Goal: Communication & Community: Answer question/provide support

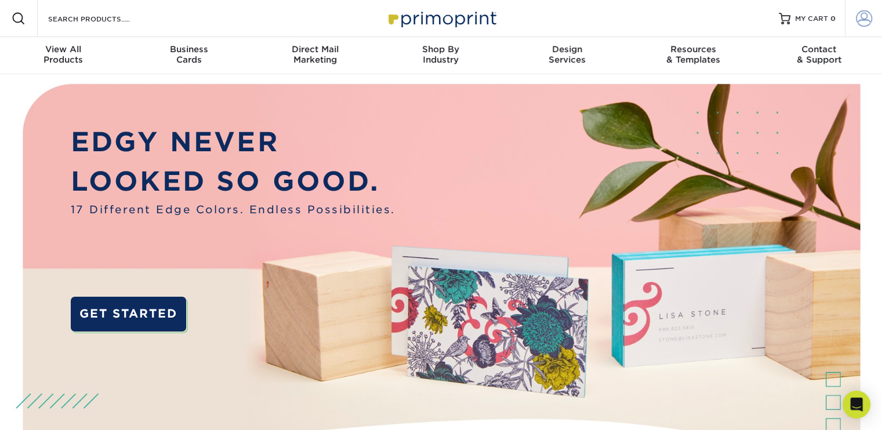
click at [866, 18] on span at bounding box center [864, 18] width 16 height 16
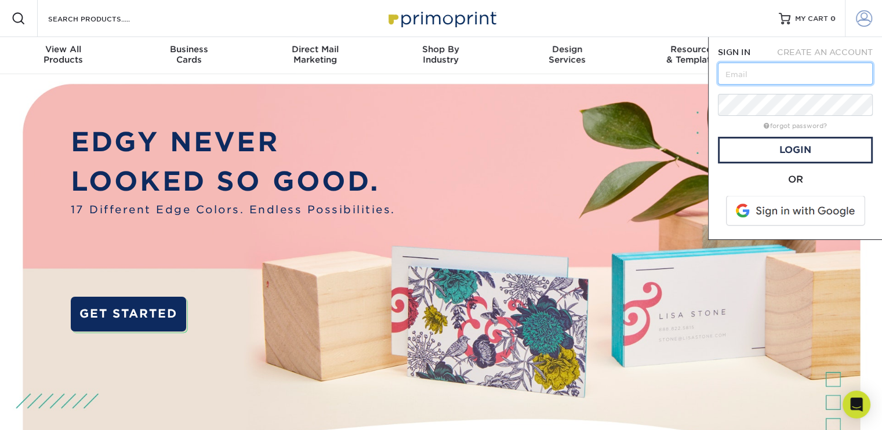
type input "[EMAIL_ADDRESS][DOMAIN_NAME]"
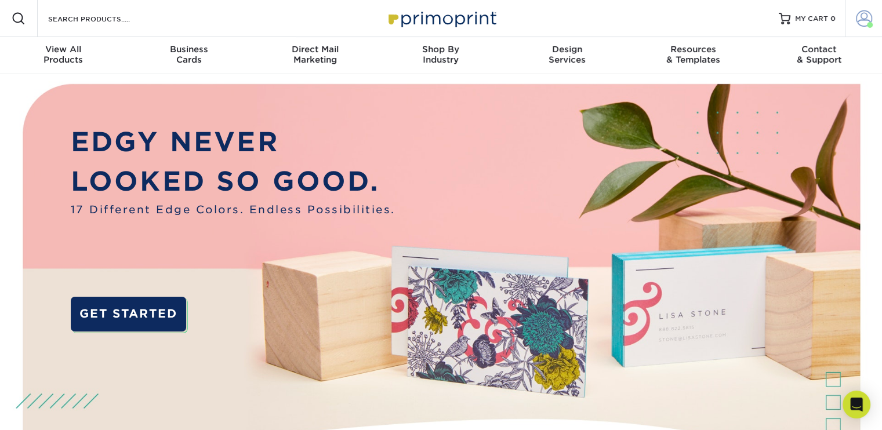
click at [865, 19] on span at bounding box center [864, 18] width 16 height 16
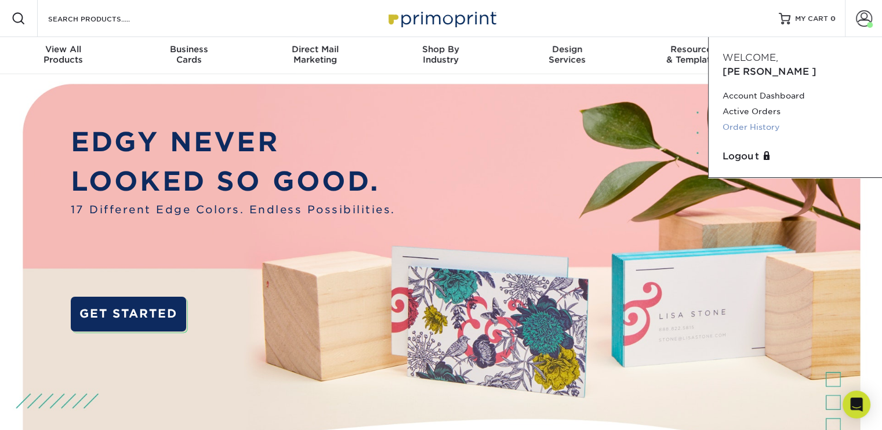
click at [753, 119] on link "Order History" at bounding box center [796, 127] width 146 height 16
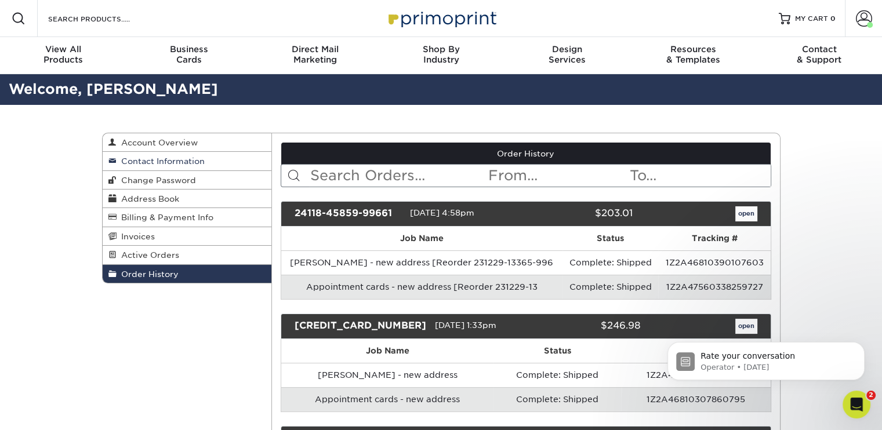
click at [165, 158] on span "Contact Information" at bounding box center [161, 161] width 88 height 9
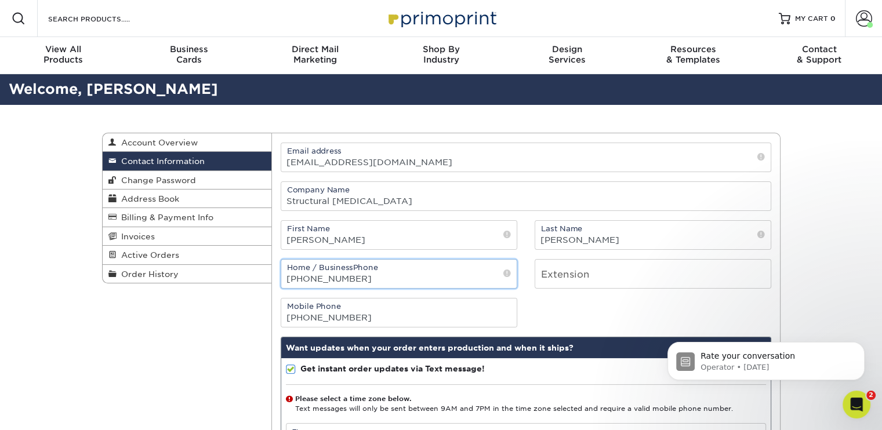
drag, startPoint x: 373, startPoint y: 278, endPoint x: 332, endPoint y: 276, distance: 41.2
click at [332, 276] on input "[PHONE_NUMBER]" at bounding box center [398, 274] width 235 height 28
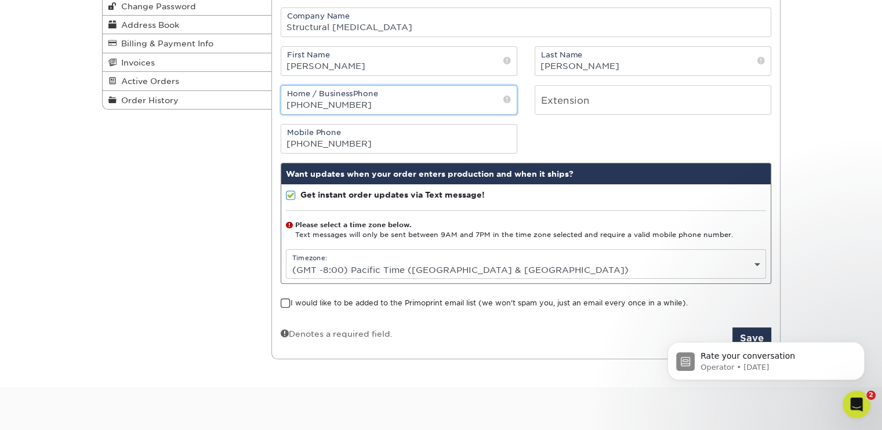
scroll to position [232, 0]
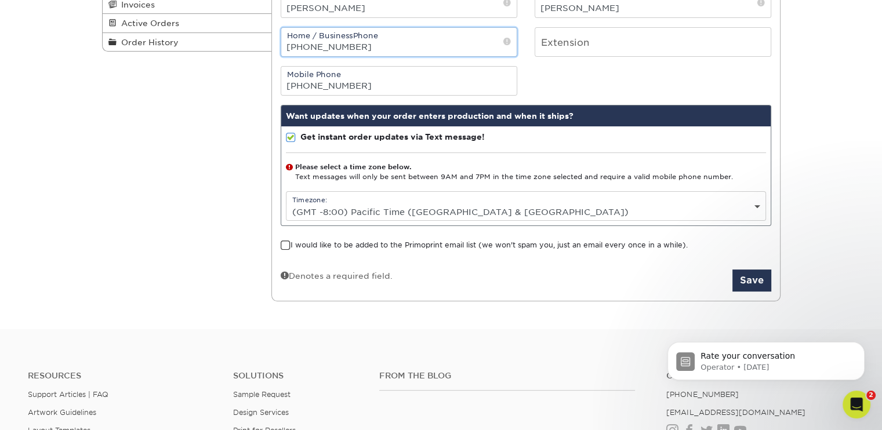
type input "(510) 428-9288"
click at [740, 279] on div "Rate your conversation Operator • 5d ago" at bounding box center [765, 307] width 213 height 145
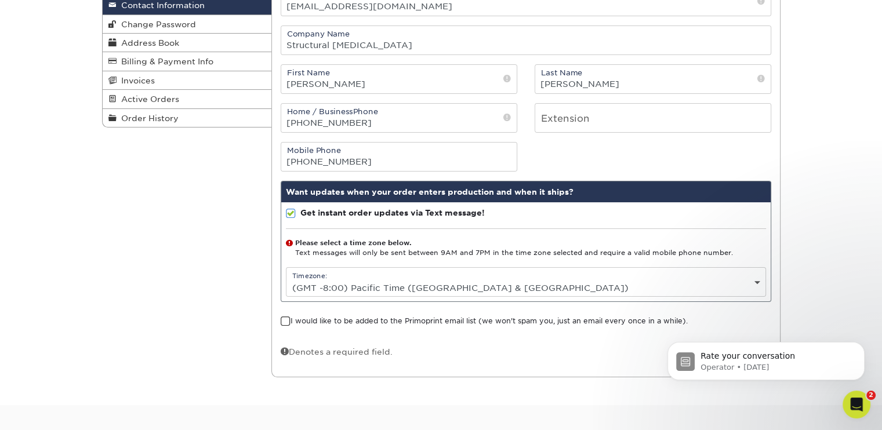
scroll to position [58, 0]
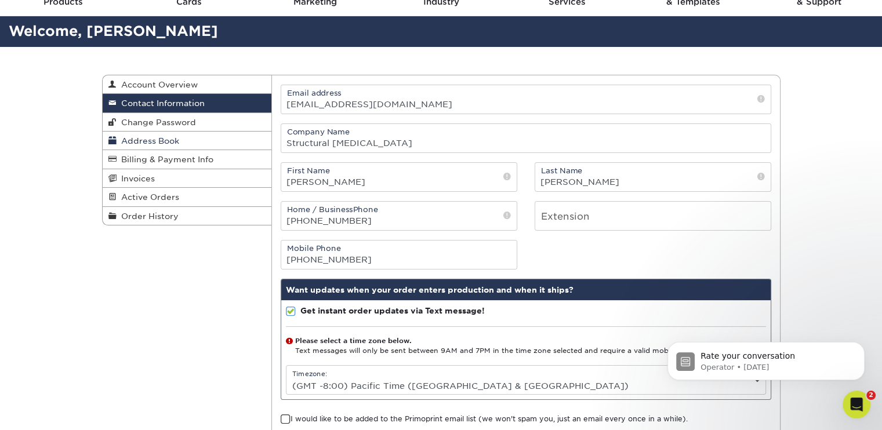
click at [144, 140] on span "Address Book" at bounding box center [148, 140] width 63 height 9
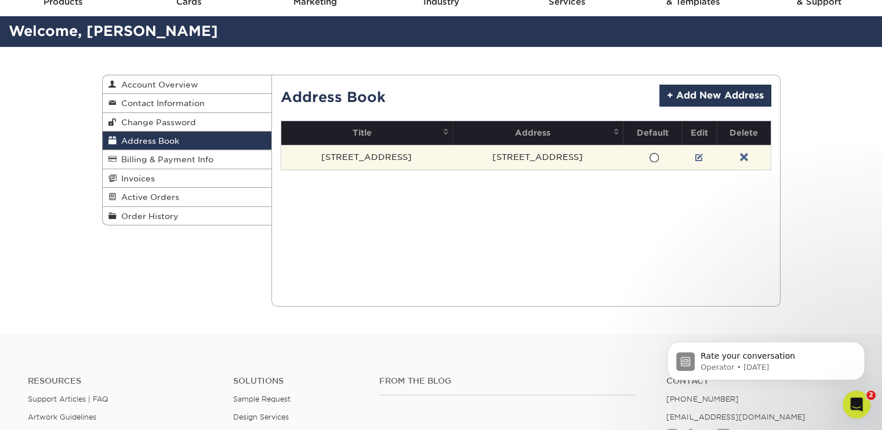
click at [649, 155] on span at bounding box center [654, 158] width 10 height 11
click at [0, 0] on input "radio" at bounding box center [0, 0] width 0 height 0
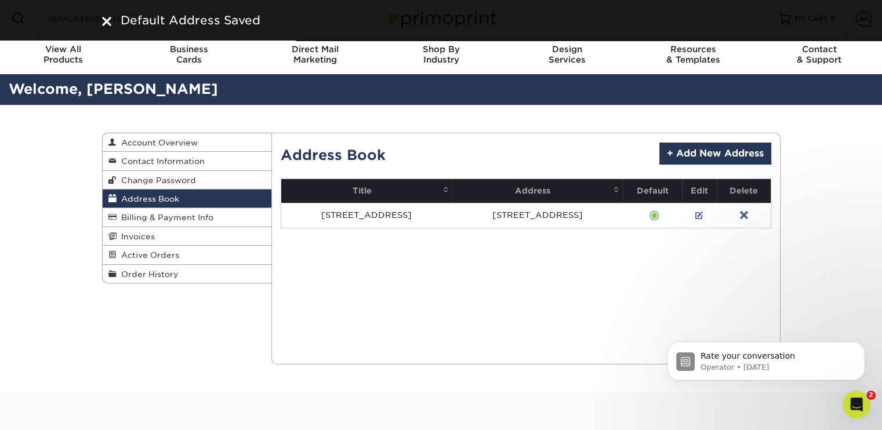
click at [155, 141] on span "Account Overview" at bounding box center [157, 142] width 81 height 9
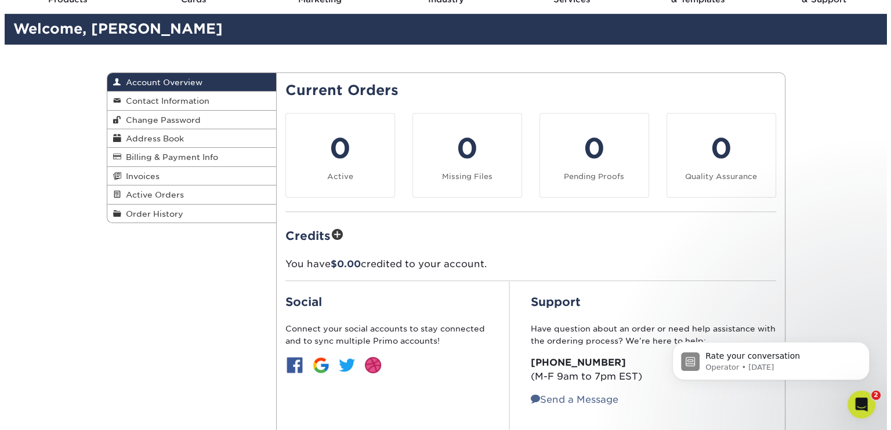
scroll to position [58, 0]
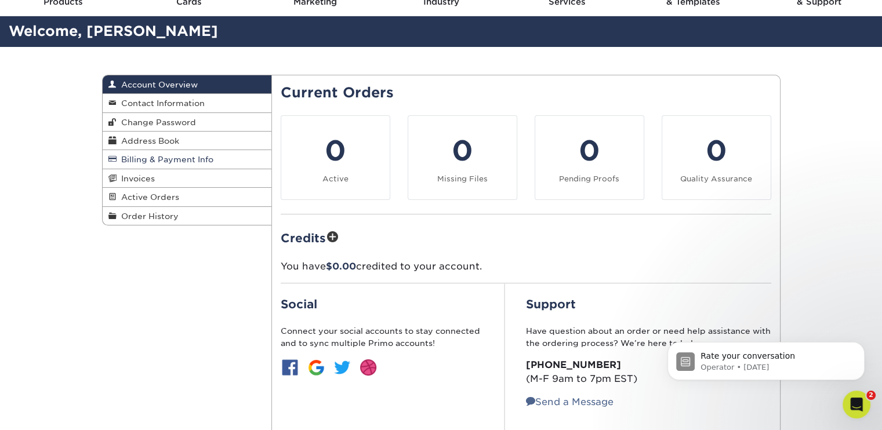
click at [153, 159] on span "Billing & Payment Info" at bounding box center [165, 159] width 97 height 9
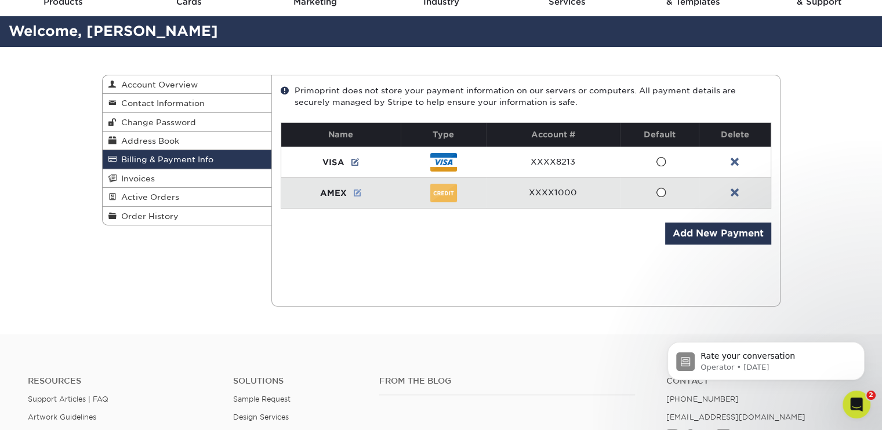
click at [360, 190] on link at bounding box center [358, 192] width 8 height 9
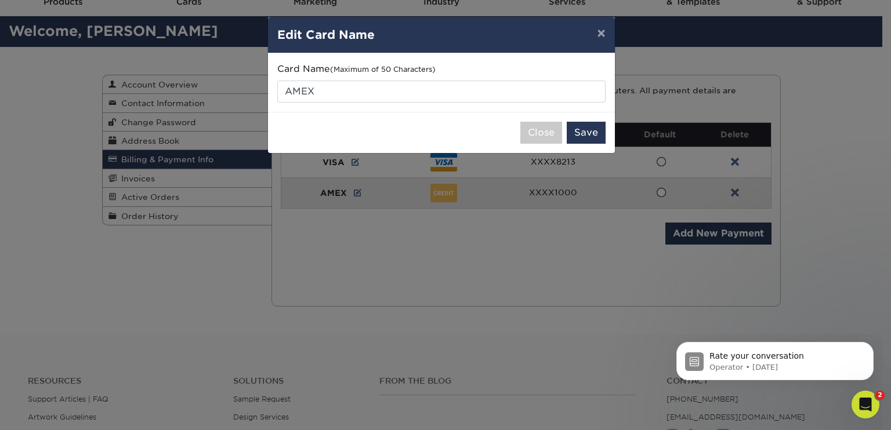
click at [533, 118] on div "Close Save" at bounding box center [441, 132] width 347 height 41
click at [533, 131] on button "Close" at bounding box center [541, 133] width 42 height 22
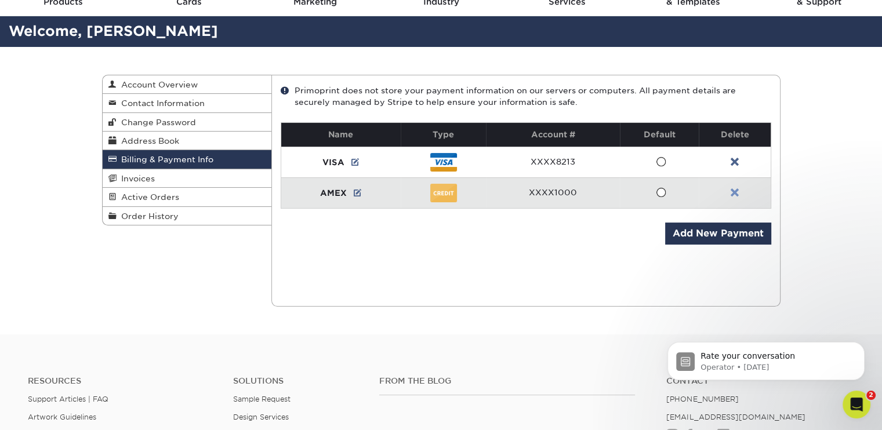
click at [736, 191] on link at bounding box center [735, 192] width 8 height 9
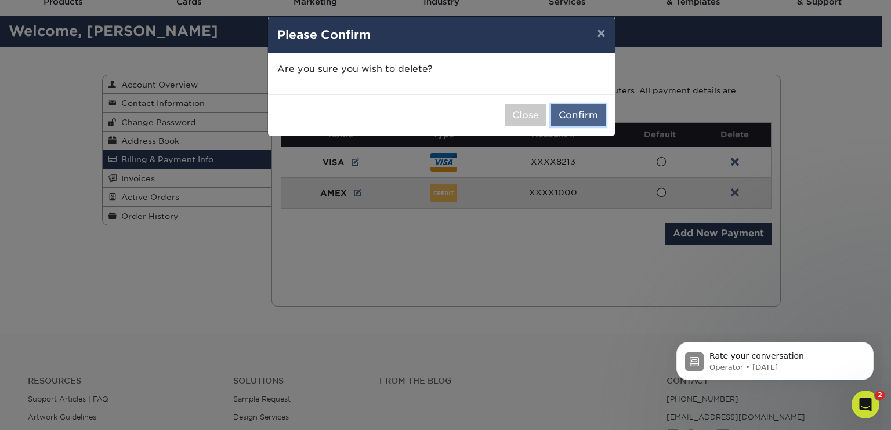
click at [593, 110] on button "Confirm" at bounding box center [578, 115] width 55 height 22
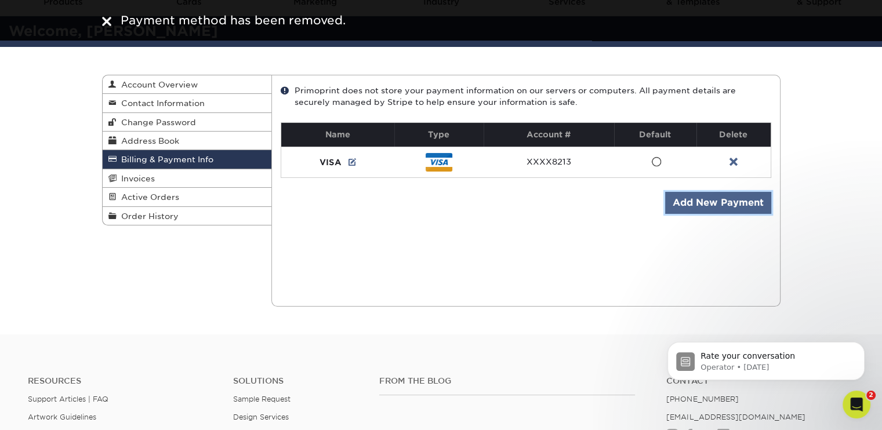
click at [684, 202] on link "Add New Payment" at bounding box center [718, 203] width 106 height 22
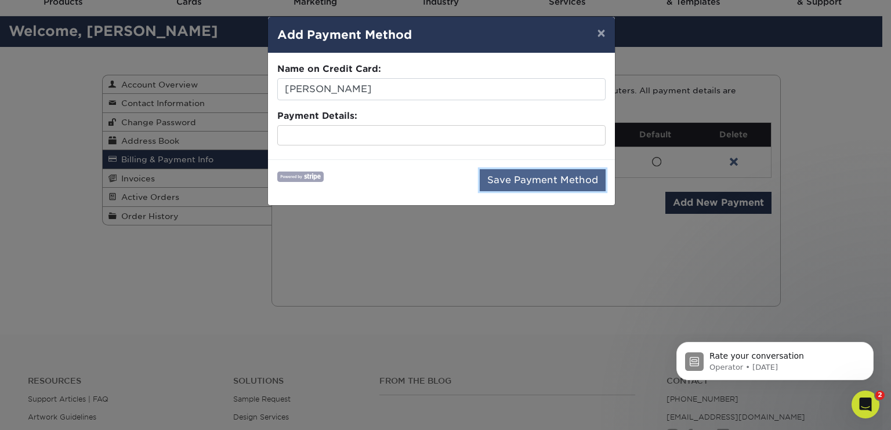
click at [535, 183] on button "Save Payment Method" at bounding box center [543, 180] width 126 height 22
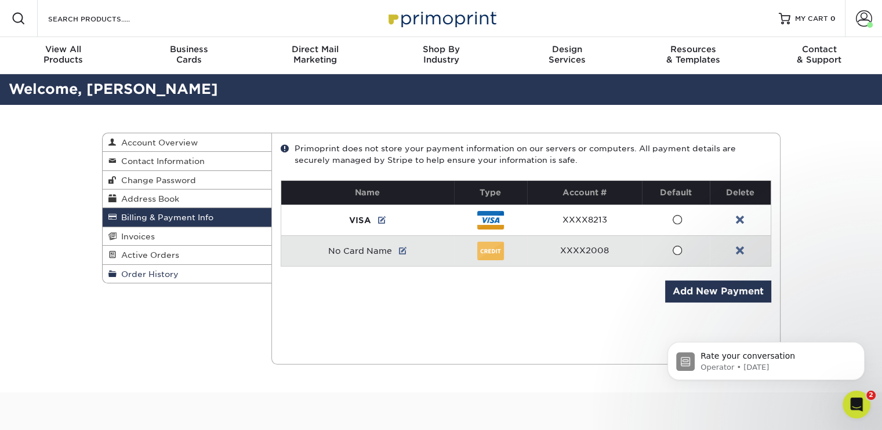
click at [148, 275] on span "Order History" at bounding box center [148, 274] width 62 height 9
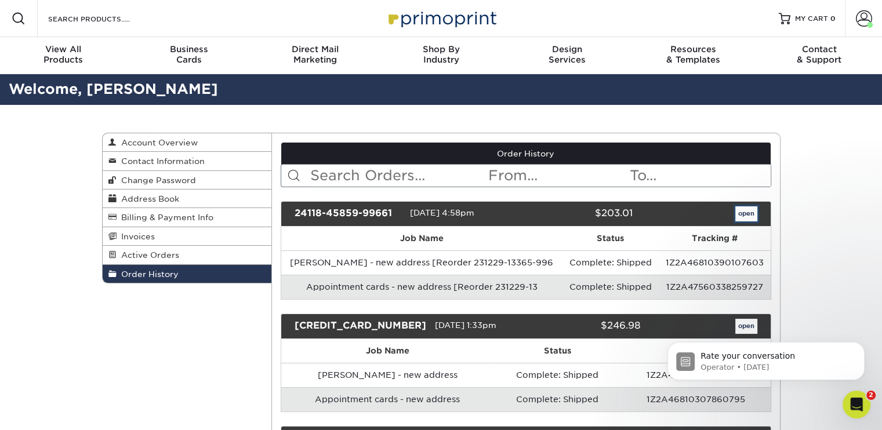
click at [750, 215] on link "open" at bounding box center [746, 213] width 22 height 15
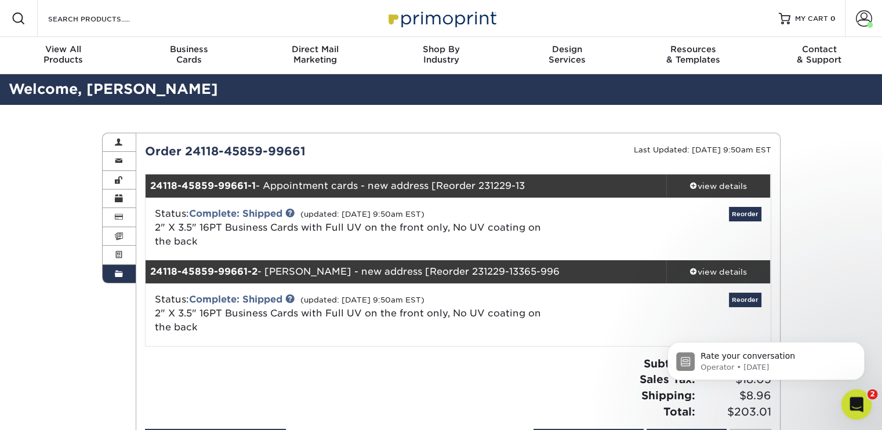
click at [857, 401] on icon "Open Intercom Messenger" at bounding box center [854, 403] width 19 height 19
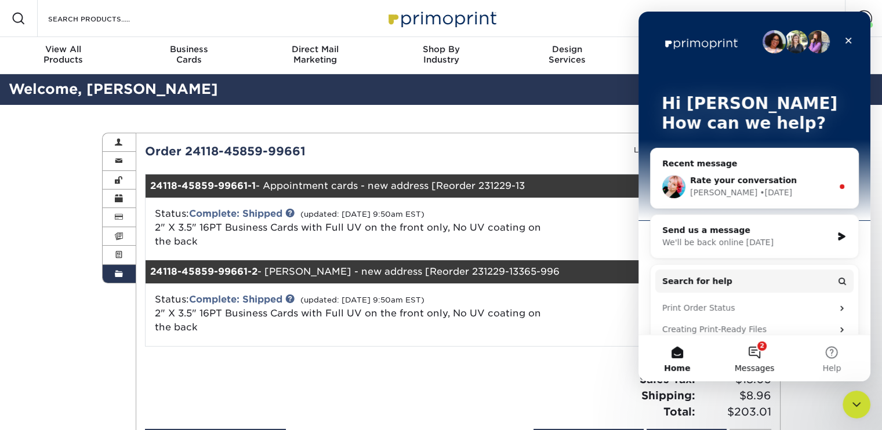
click at [759, 360] on button "2 Messages" at bounding box center [754, 358] width 77 height 46
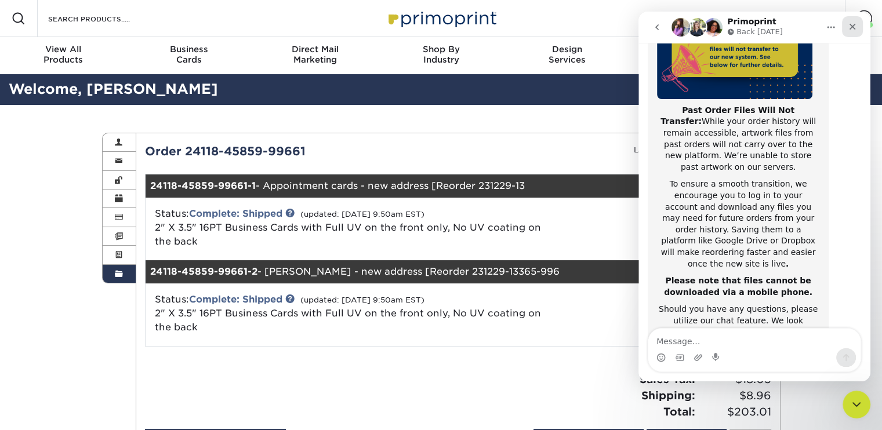
scroll to position [164, 0]
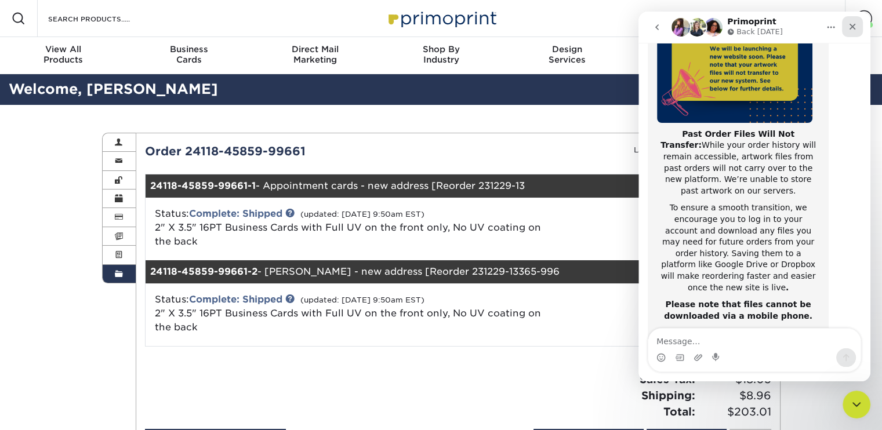
click at [851, 27] on icon "Close" at bounding box center [853, 27] width 6 height 6
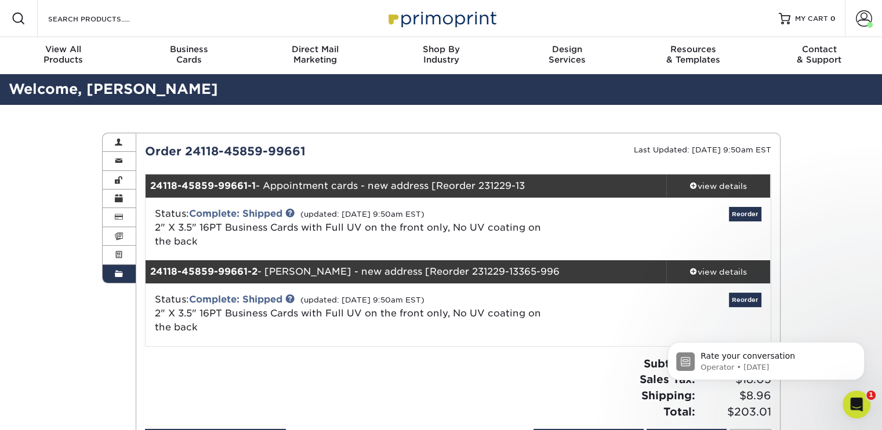
scroll to position [0, 0]
click at [720, 185] on div "view details" at bounding box center [718, 186] width 104 height 12
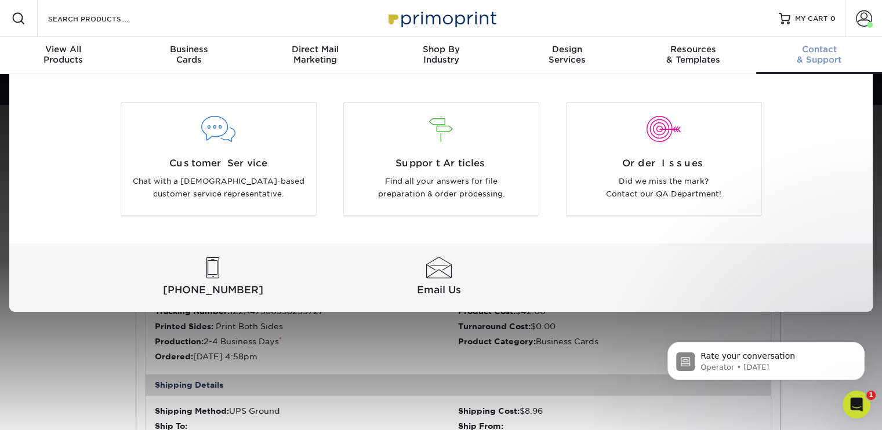
click at [828, 55] on div "Contact & Support" at bounding box center [819, 54] width 126 height 21
click at [821, 61] on div "Contact & Support" at bounding box center [819, 54] width 126 height 21
click at [223, 129] on div at bounding box center [218, 130] width 177 height 26
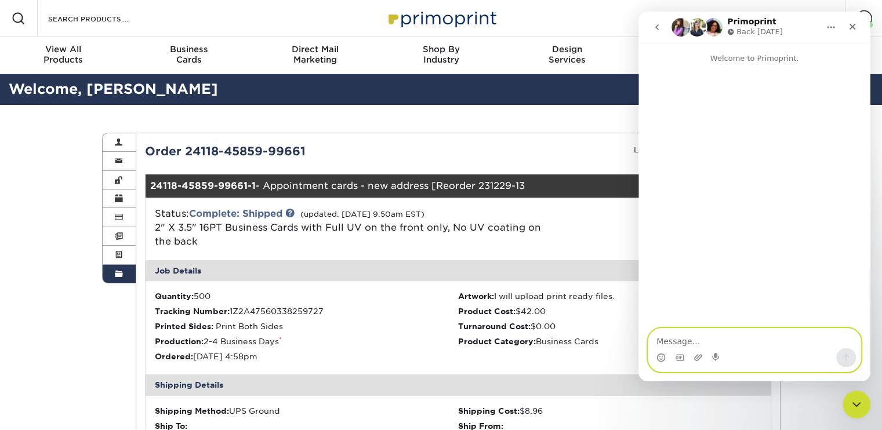
click at [707, 339] on textarea "Message…" at bounding box center [754, 339] width 212 height 20
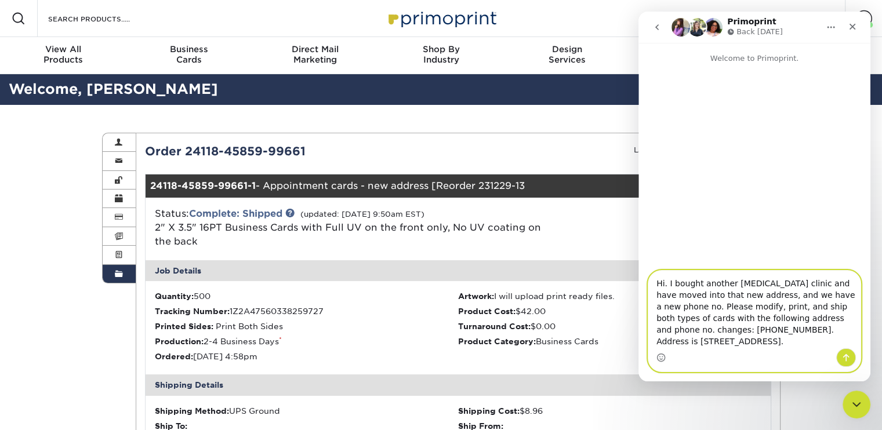
drag, startPoint x: 738, startPoint y: 294, endPoint x: 784, endPoint y: 296, distance: 45.8
click at [784, 296] on textarea "Hi. I bought another chiropractic clinic and have moved into that new address, …" at bounding box center [754, 310] width 212 height 78
click at [716, 346] on textarea "Hi. I bought another chiropractic clinic and have moved into that new address, …" at bounding box center [754, 310] width 212 height 78
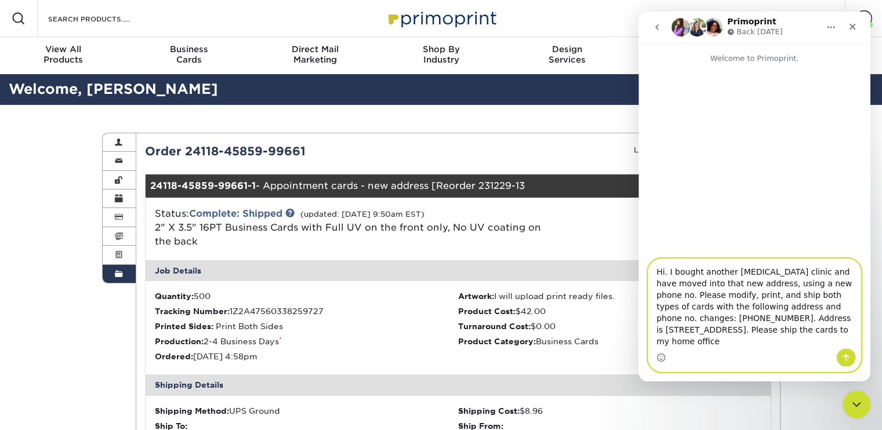
click at [684, 342] on textarea "Hi. I bought another chiropractic clinic and have moved into that new address, …" at bounding box center [754, 303] width 212 height 89
click at [840, 340] on textarea "Hi. I bought another chiropractic clinic and have moved into that new address, …" at bounding box center [754, 303] width 212 height 89
type textarea "Hi. I bought another chiropractic clinic and have moved into that new address, …"
click at [787, 340] on textarea "Hi. I bought another chiropractic clinic and have moved into that new address, …" at bounding box center [754, 303] width 212 height 92
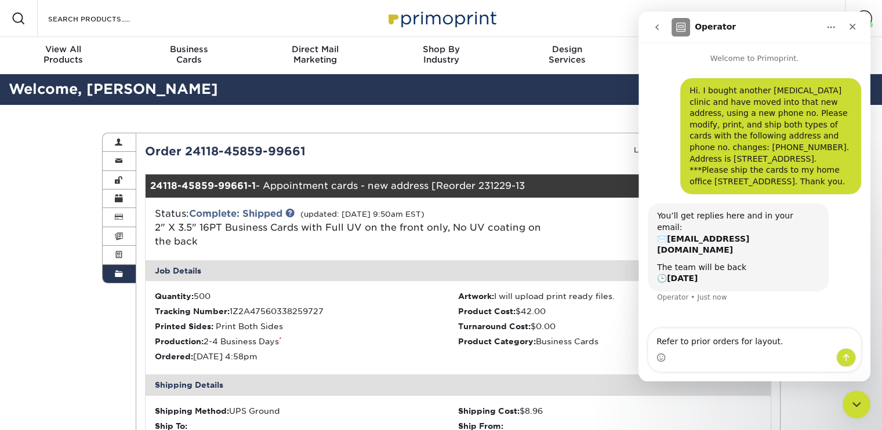
drag, startPoint x: 310, startPoint y: 150, endPoint x: 144, endPoint y: 148, distance: 165.9
click at [144, 148] on div "Order 24118-45859-99661" at bounding box center [297, 151] width 322 height 17
copy div "Order 24118-45859-99661"
click at [788, 337] on textarea "Refer to prior orders for layout." at bounding box center [754, 339] width 212 height 20
paste textarea "Order 24118-45859-99661"
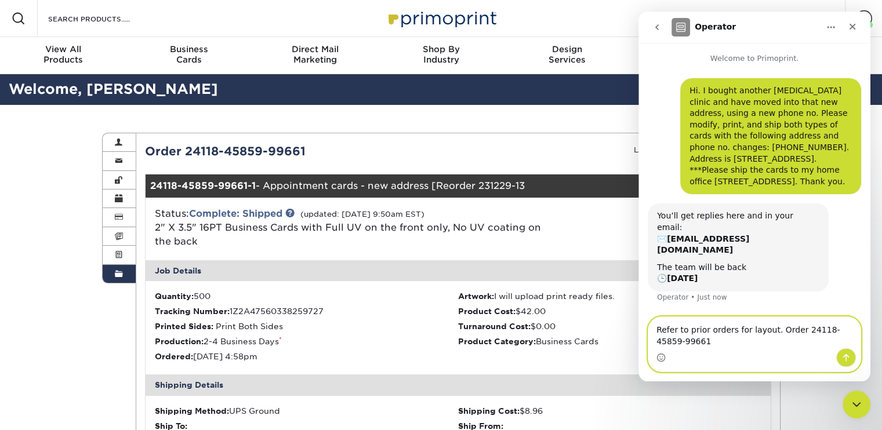
type textarea "Refer to prior orders for layout. Order 24118-45859-99661"
click at [849, 360] on icon "Send a message…" at bounding box center [845, 357] width 9 height 9
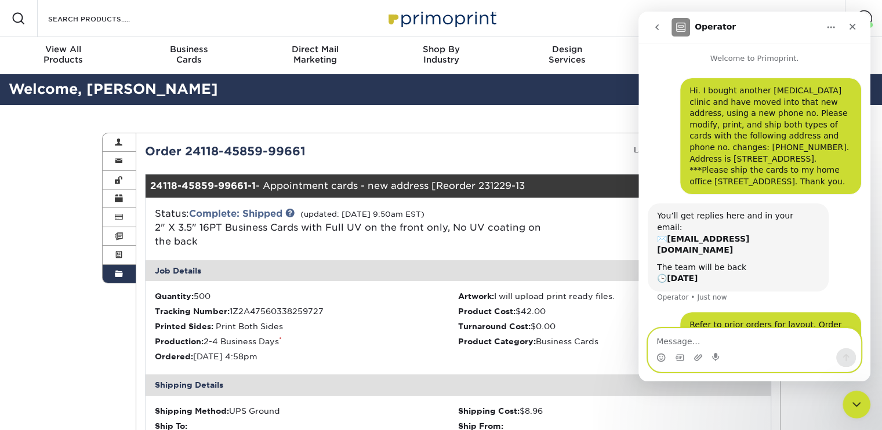
scroll to position [10, 0]
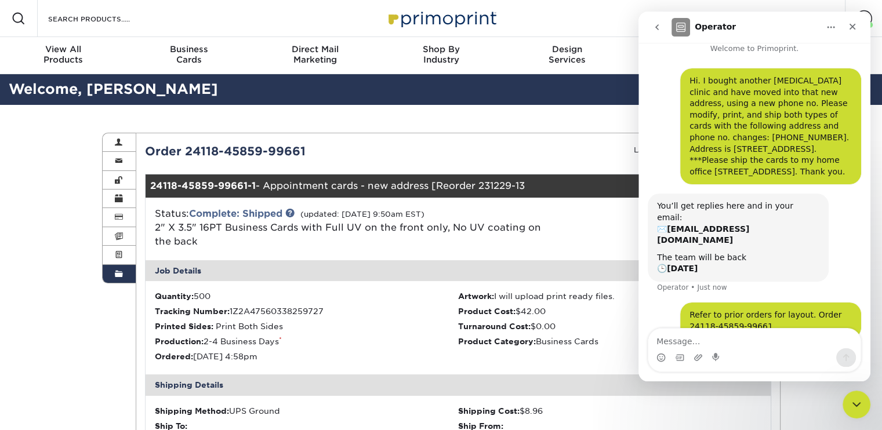
click at [116, 275] on span at bounding box center [119, 274] width 8 height 9
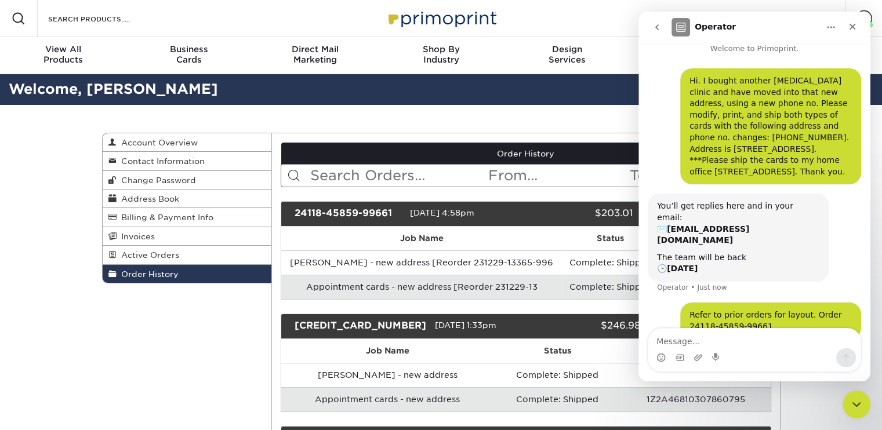
click at [146, 271] on span "Order History" at bounding box center [148, 274] width 62 height 9
click at [153, 273] on span "Order History" at bounding box center [148, 274] width 62 height 9
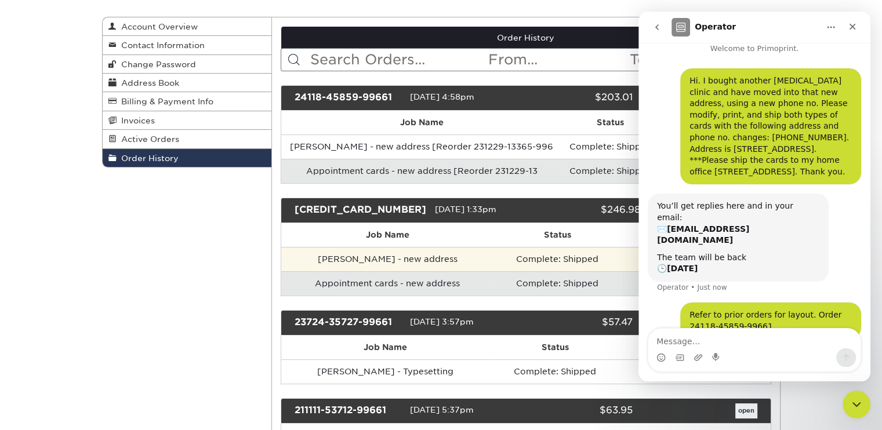
scroll to position [174, 0]
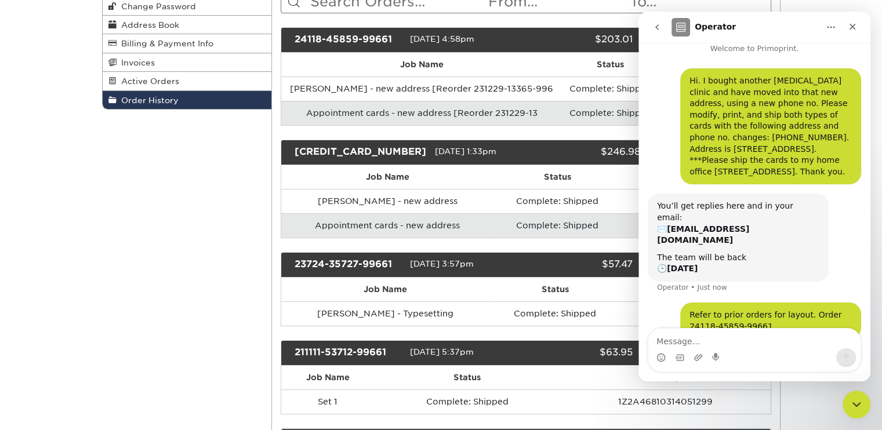
click at [342, 148] on div "[CREDIT_CARD_NUMBER]" at bounding box center [360, 152] width 149 height 15
click at [855, 30] on icon "Close" at bounding box center [852, 26] width 9 height 9
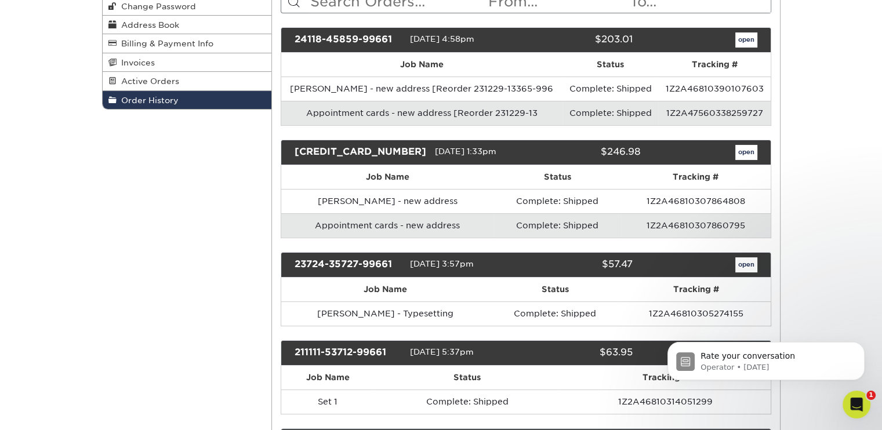
scroll to position [0, 0]
click at [745, 146] on link "open" at bounding box center [746, 152] width 22 height 15
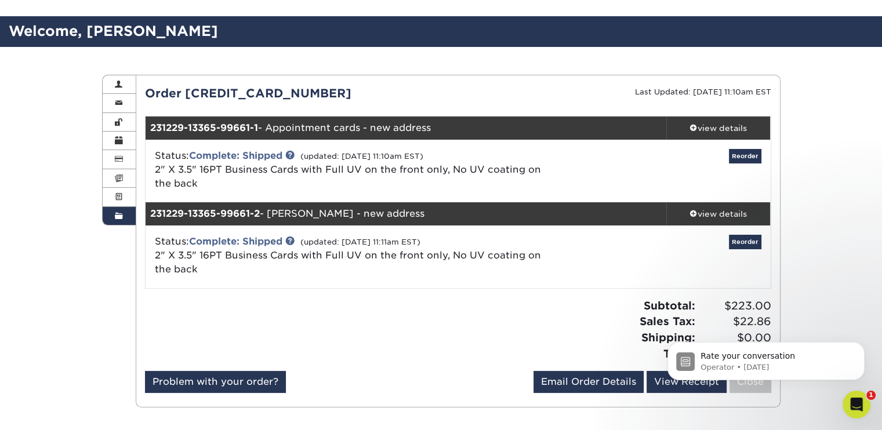
scroll to position [116, 0]
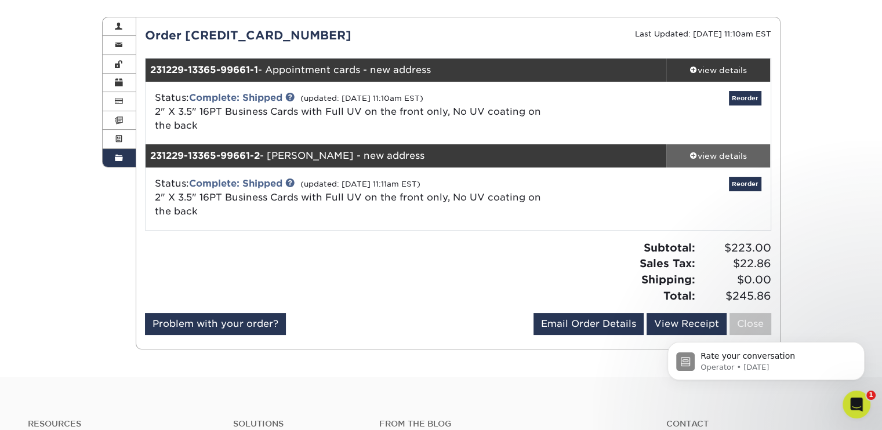
click at [726, 155] on div "view details" at bounding box center [718, 156] width 104 height 12
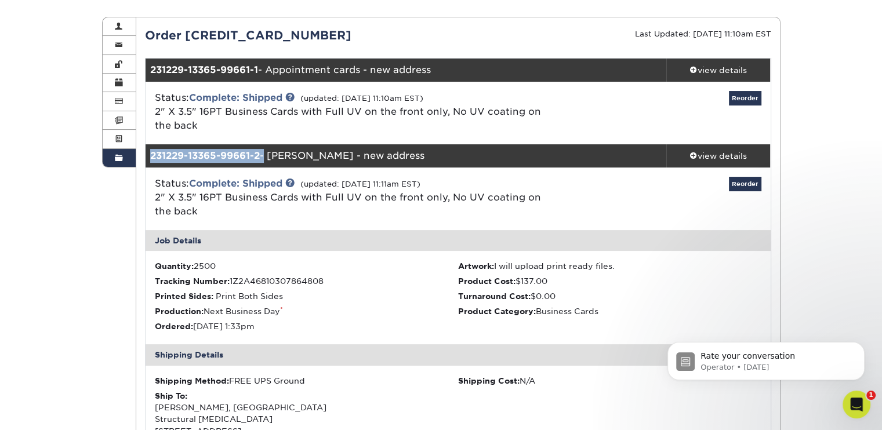
drag, startPoint x: 264, startPoint y: 154, endPoint x: 141, endPoint y: 158, distance: 123.6
copy div "231229-13365-99661-2"
click at [855, 401] on icon "Open Intercom Messenger" at bounding box center [855, 402] width 8 height 9
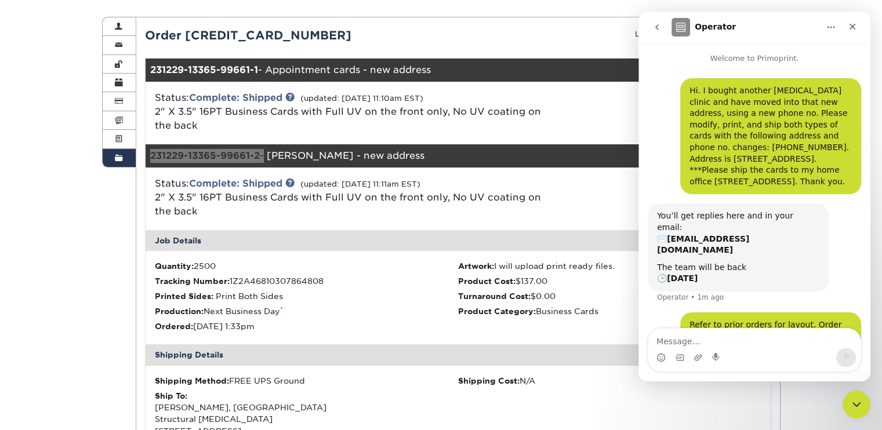
scroll to position [10, 0]
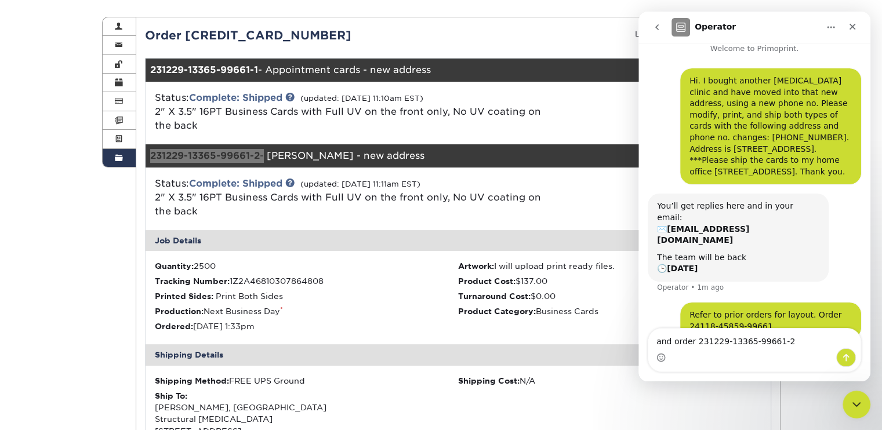
type textarea "and order 231229-13365-99661-2"
click at [847, 360] on icon "Send a message…" at bounding box center [845, 357] width 9 height 9
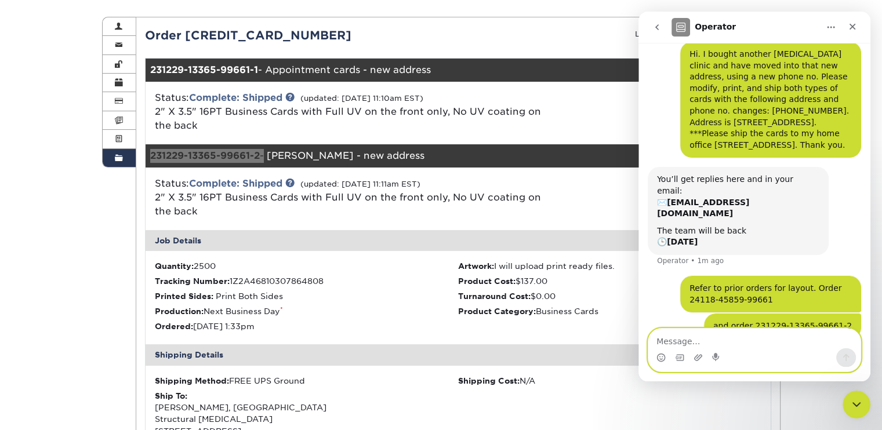
type textarea "o"
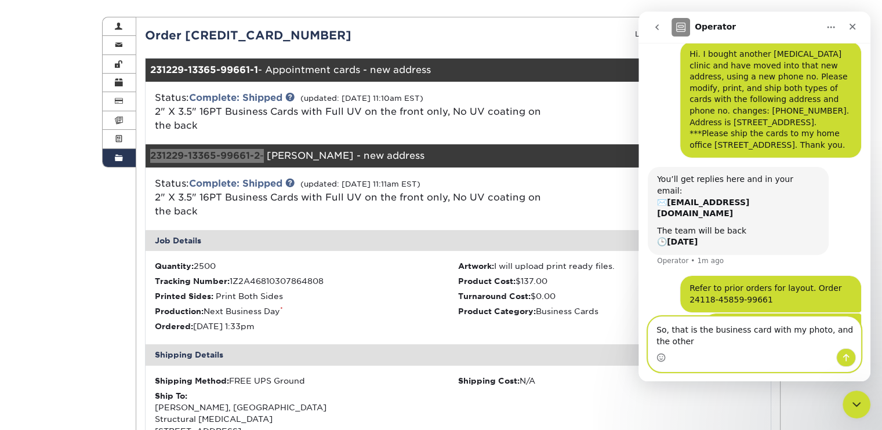
scroll to position [48, 0]
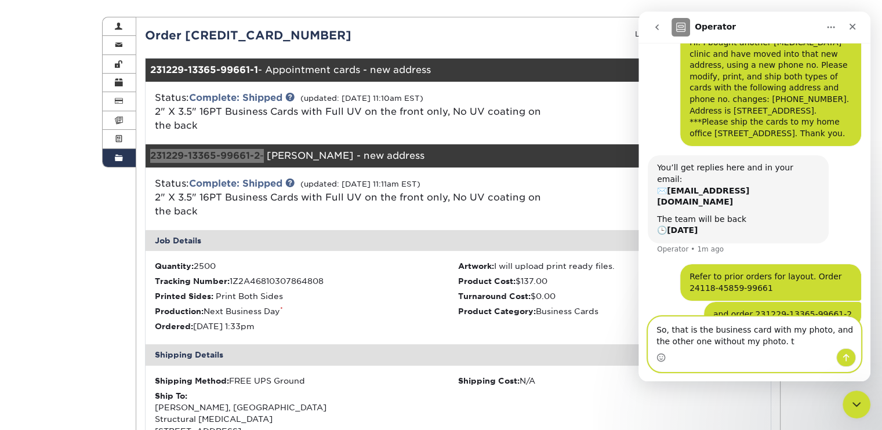
type textarea "So, that is the business card with my photo, and the other one without my photo…"
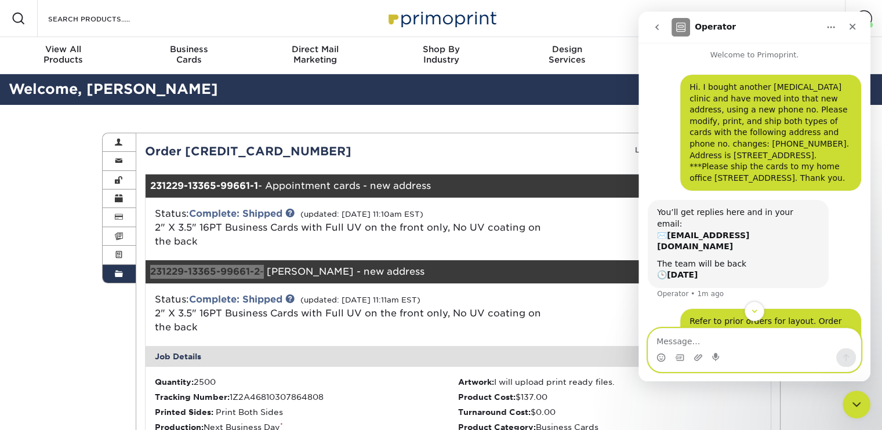
scroll to position [0, 0]
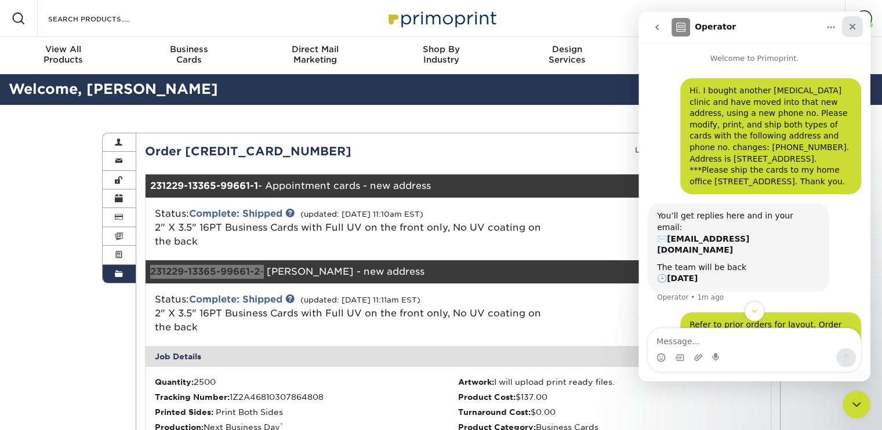
click at [851, 27] on icon "Close" at bounding box center [853, 27] width 6 height 6
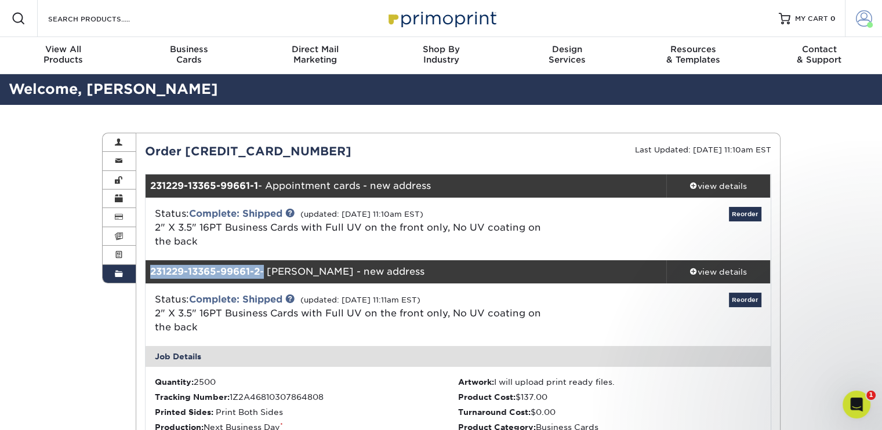
click at [863, 17] on span at bounding box center [864, 18] width 16 height 16
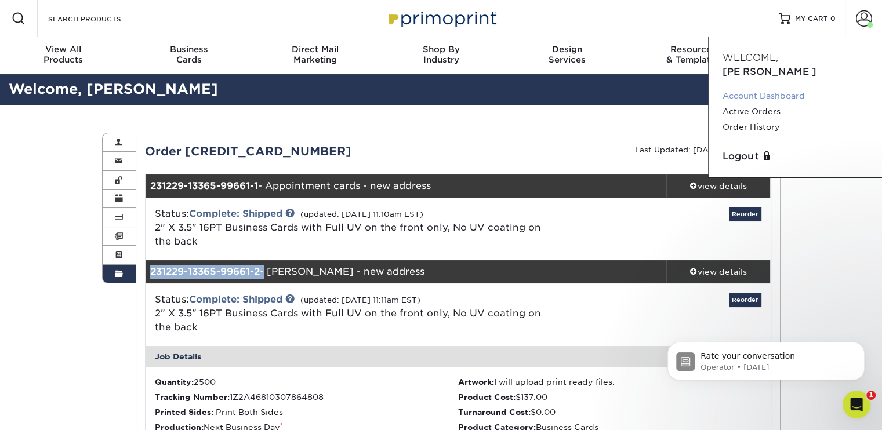
click at [748, 88] on link "Account Dashboard" at bounding box center [796, 96] width 146 height 16
